Goal: Task Accomplishment & Management: Use online tool/utility

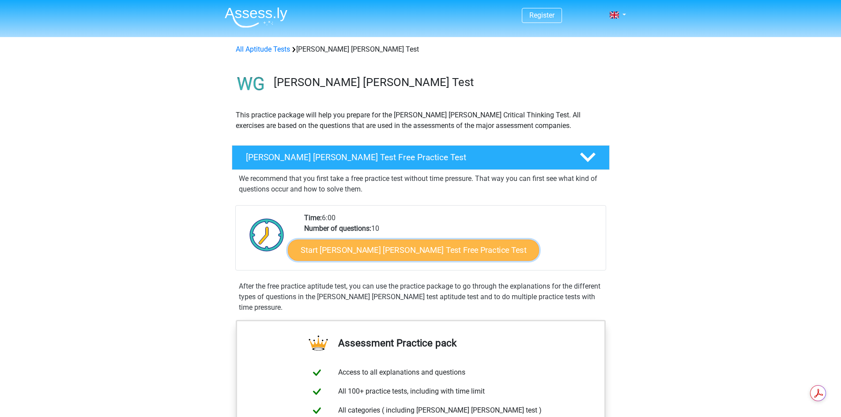
click at [429, 255] on link "Start [PERSON_NAME] [PERSON_NAME] Test Free Practice Test" at bounding box center [413, 250] width 251 height 21
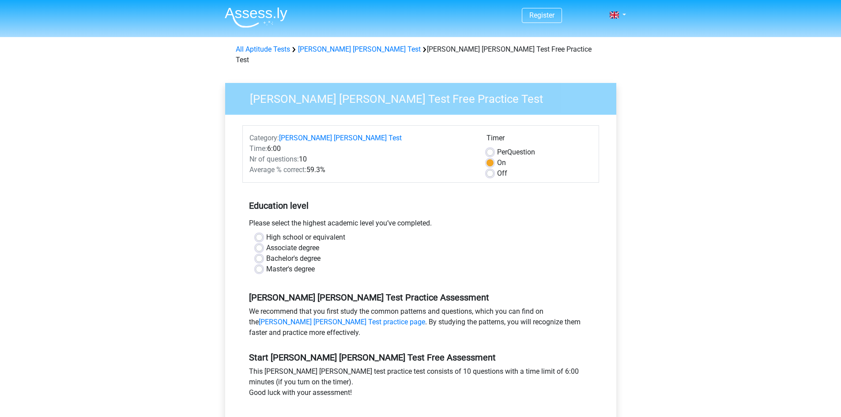
scroll to position [103, 0]
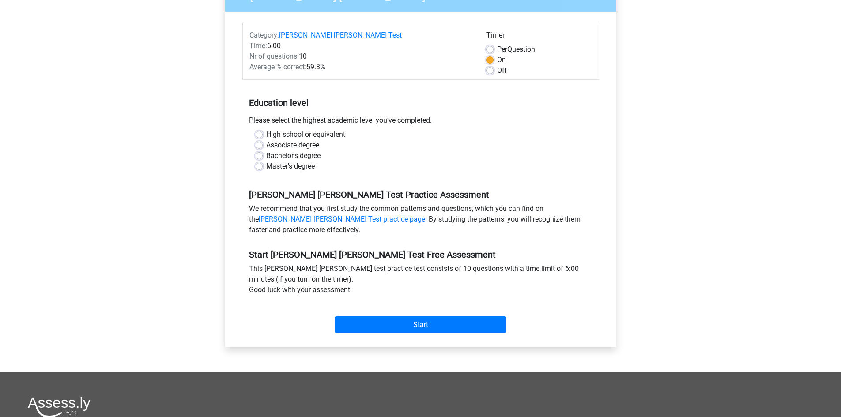
click at [266, 161] on label "Master's degree" at bounding box center [290, 166] width 49 height 11
click at [262, 161] on input "Master's degree" at bounding box center [259, 165] width 7 height 9
radio input "true"
click at [266, 151] on label "Bachelor's degree" at bounding box center [293, 156] width 54 height 11
click at [259, 151] on input "Bachelor's degree" at bounding box center [259, 155] width 7 height 9
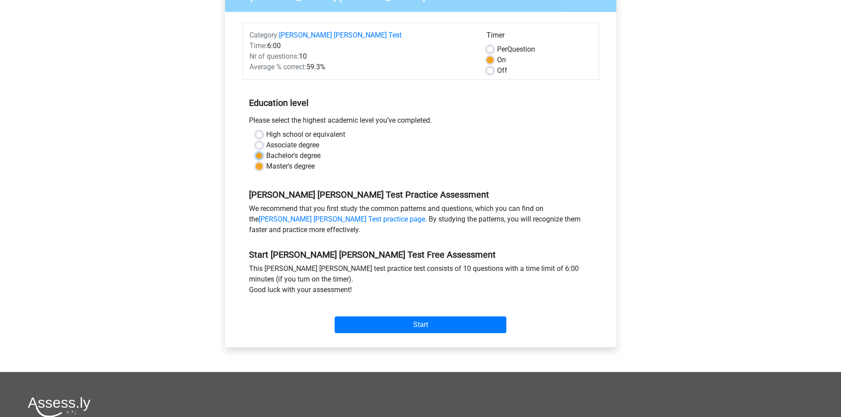
radio input "true"
click at [443, 317] on input "Start" at bounding box center [421, 325] width 172 height 17
